Goal: Find specific page/section: Find specific page/section

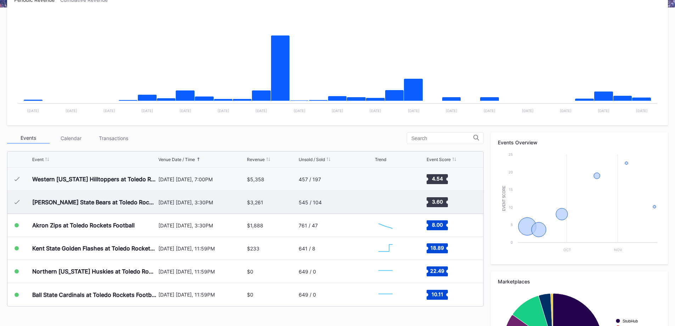
scroll to position [142, 0]
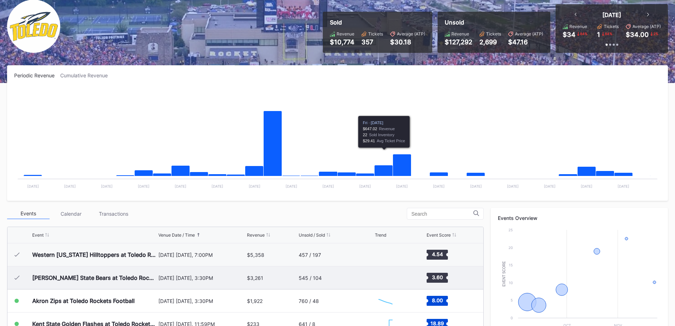
scroll to position [142, 0]
